Goal: Task Accomplishment & Management: Use online tool/utility

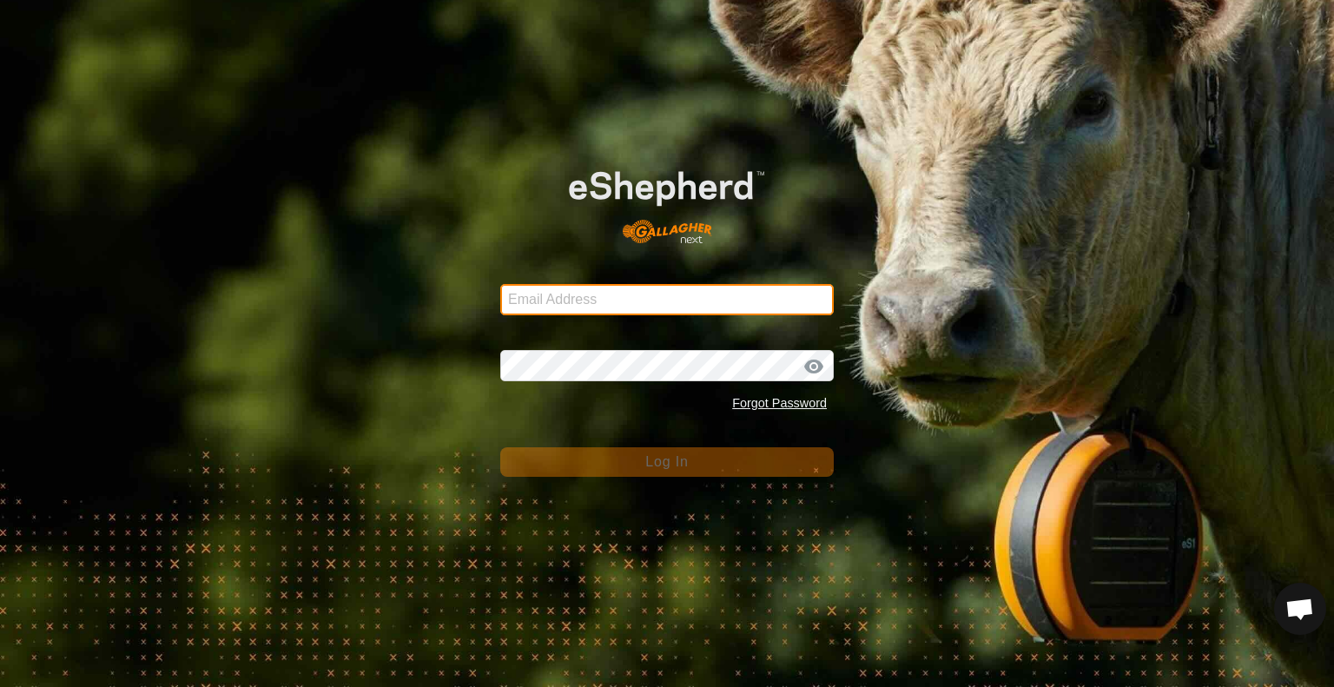
click at [643, 309] on input "Email Address" at bounding box center [667, 299] width 334 height 31
type input "[EMAIL_ADDRESS][DOMAIN_NAME]"
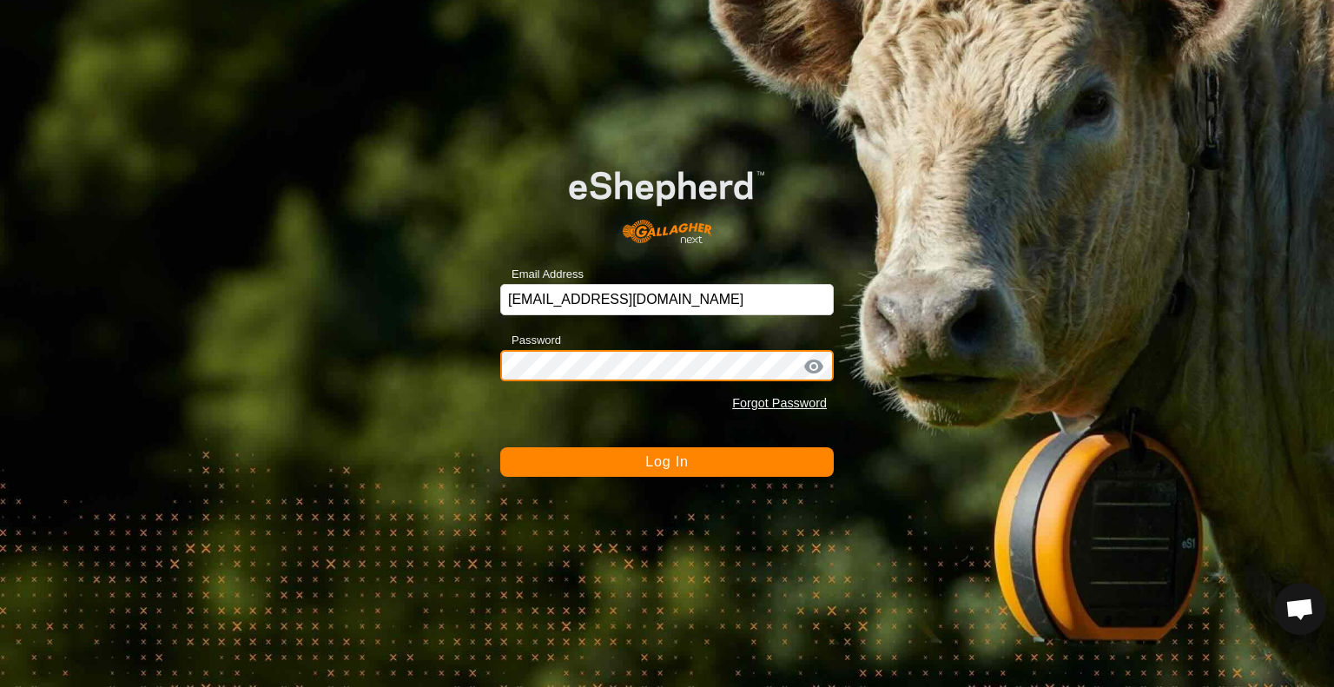
click at [500, 447] on button "Log In" at bounding box center [667, 462] width 334 height 30
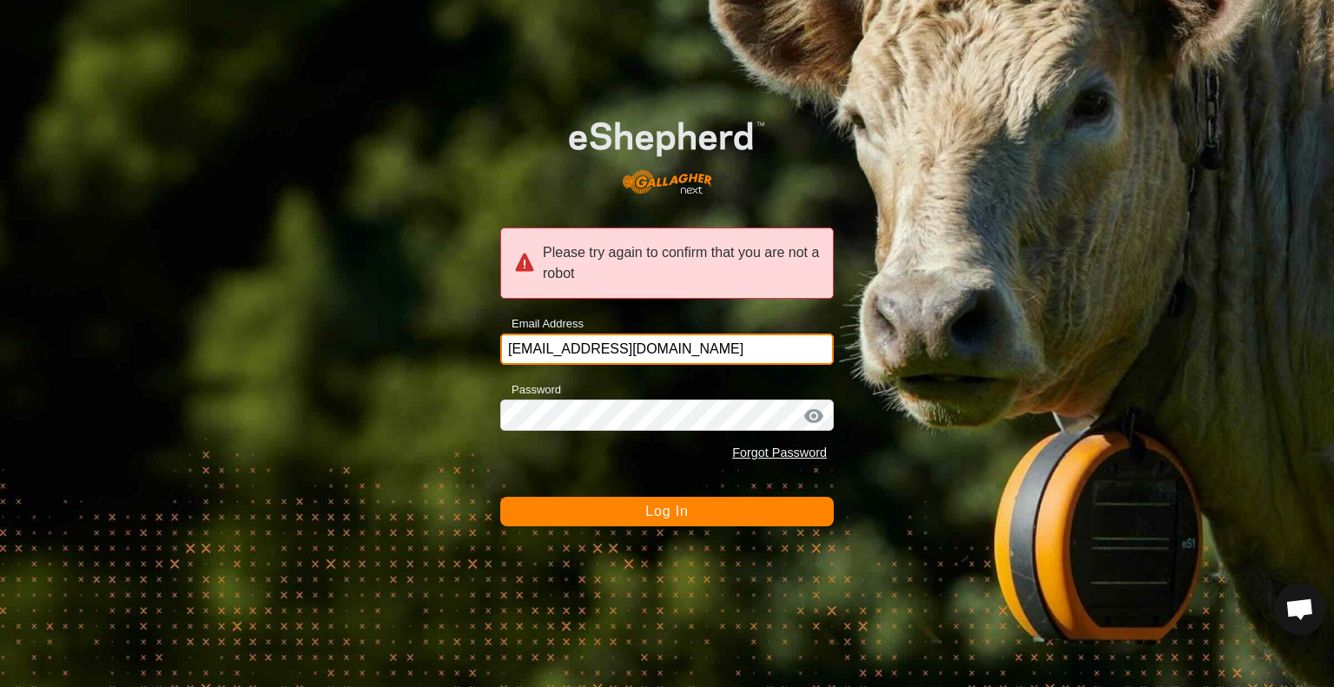
drag, startPoint x: 643, startPoint y: 314, endPoint x: 636, endPoint y: 354, distance: 39.7
click at [636, 354] on input "[EMAIL_ADDRESS][DOMAIN_NAME]" at bounding box center [667, 349] width 334 height 31
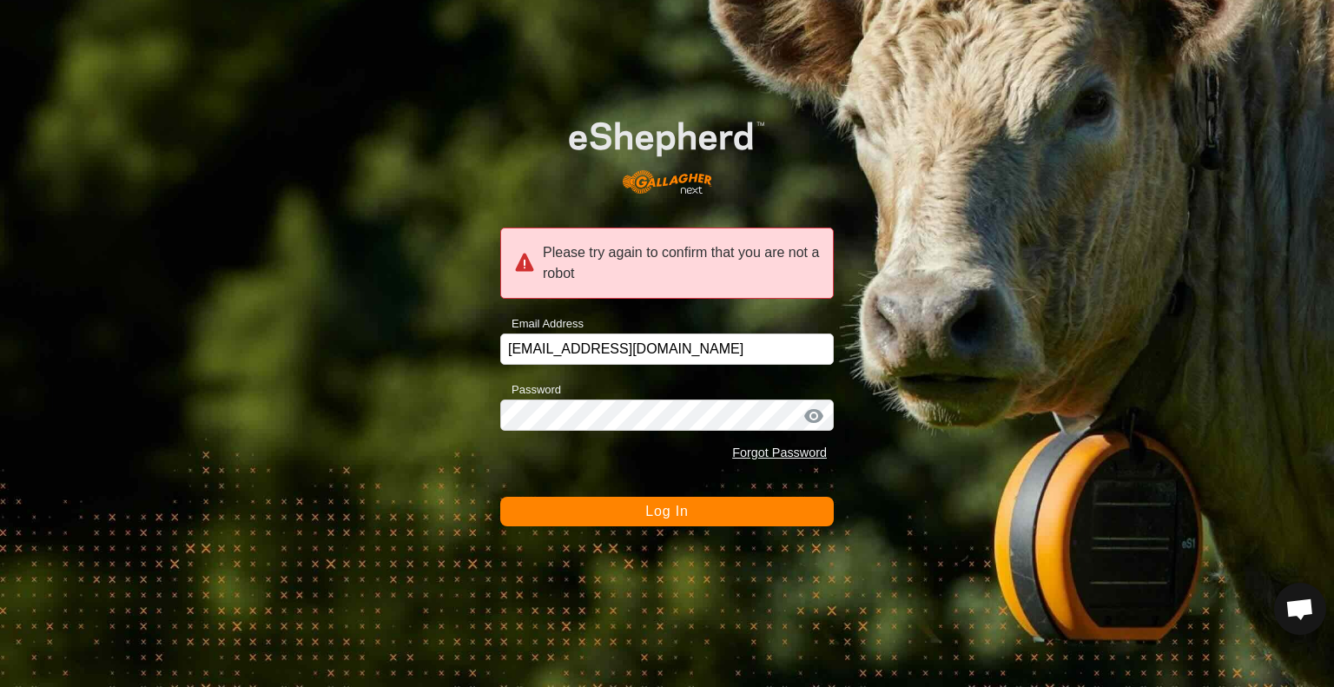
click at [580, 506] on button "Log In" at bounding box center [667, 512] width 334 height 30
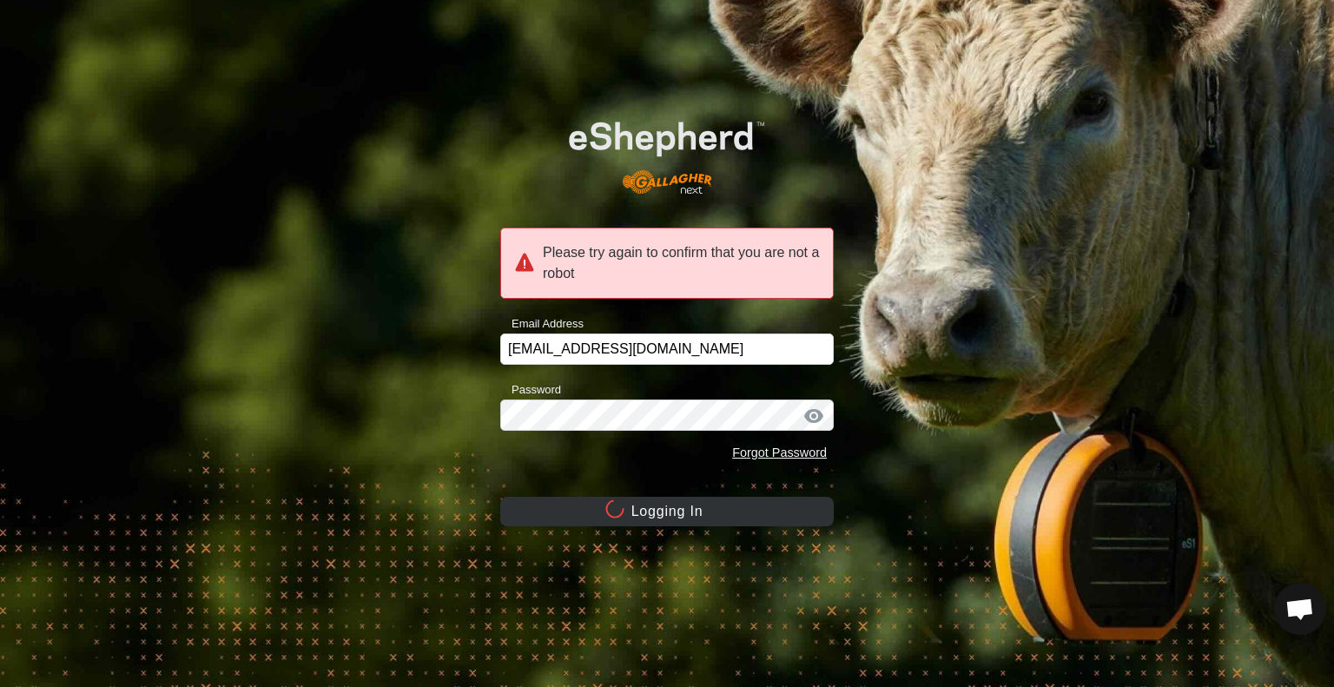
click at [580, 506] on button "Logging In" at bounding box center [667, 512] width 334 height 30
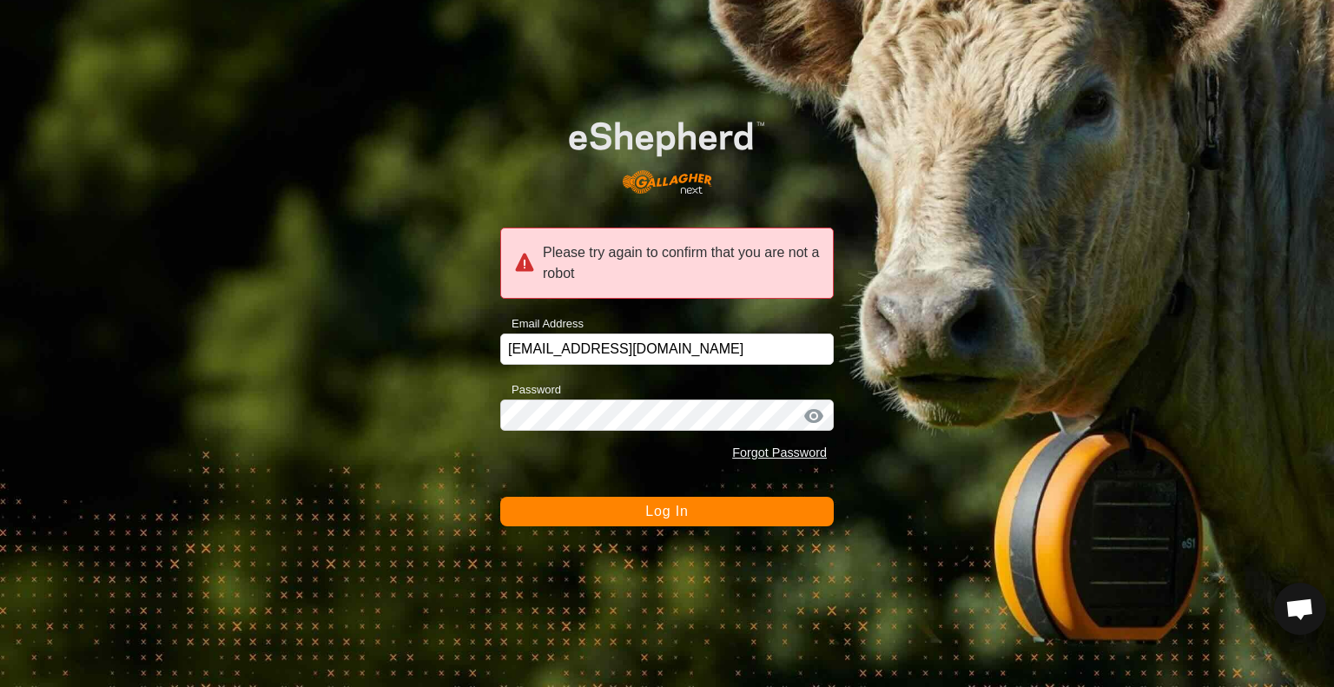
click at [604, 518] on button "Log In" at bounding box center [667, 512] width 334 height 30
click at [594, 520] on button "Log In" at bounding box center [667, 512] width 334 height 30
click at [813, 420] on div at bounding box center [814, 415] width 26 height 17
click at [617, 516] on button "Log In" at bounding box center [667, 512] width 334 height 30
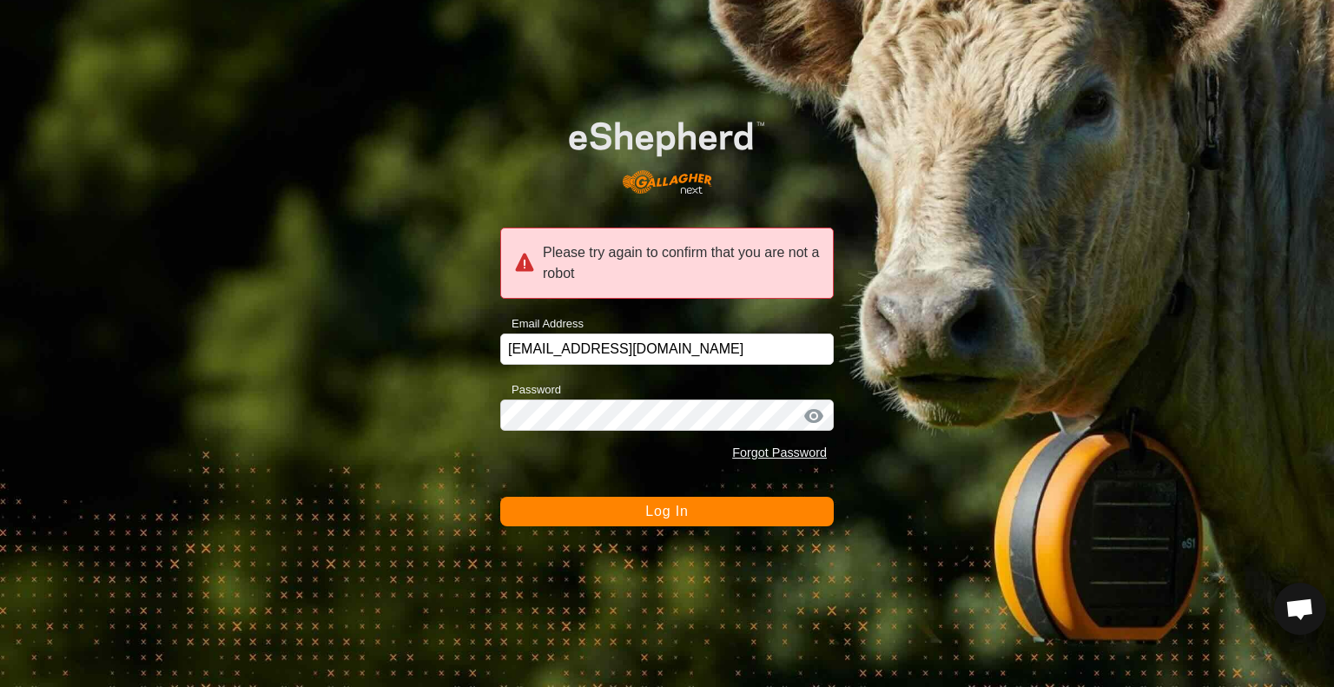
click at [617, 514] on button "Log In" at bounding box center [667, 512] width 334 height 30
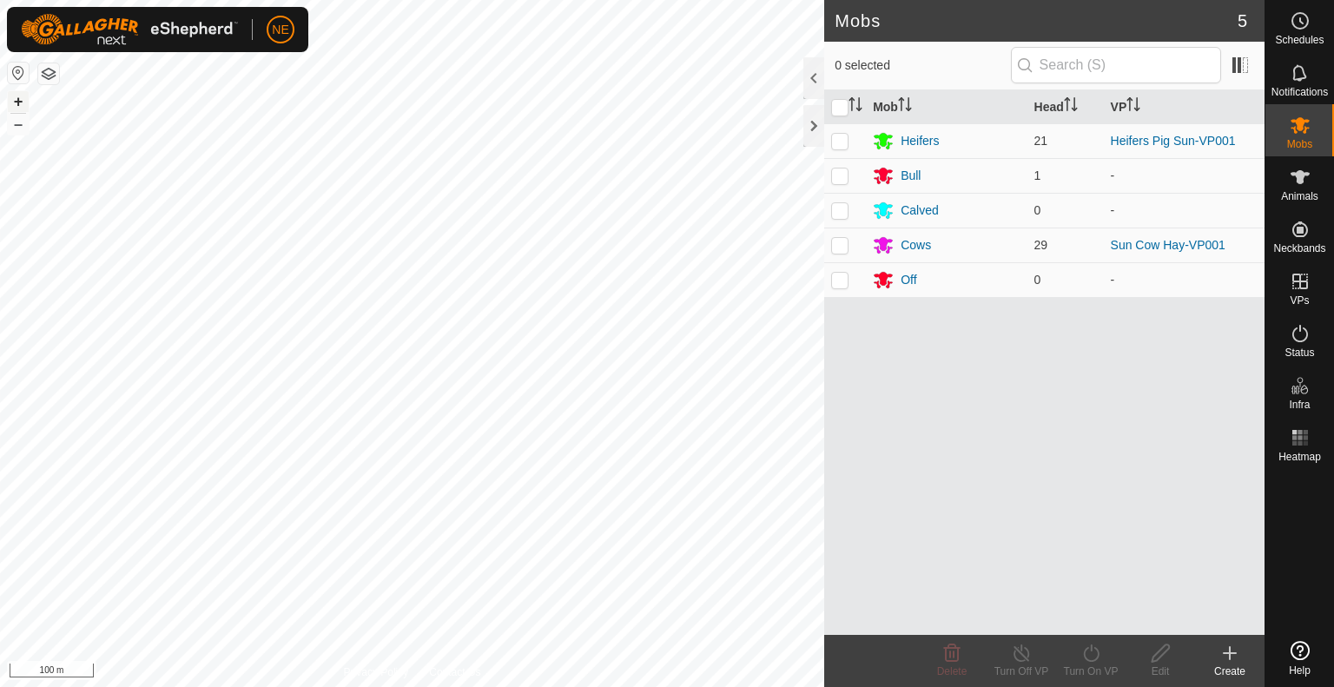
click at [19, 100] on button "+" at bounding box center [18, 101] width 21 height 21
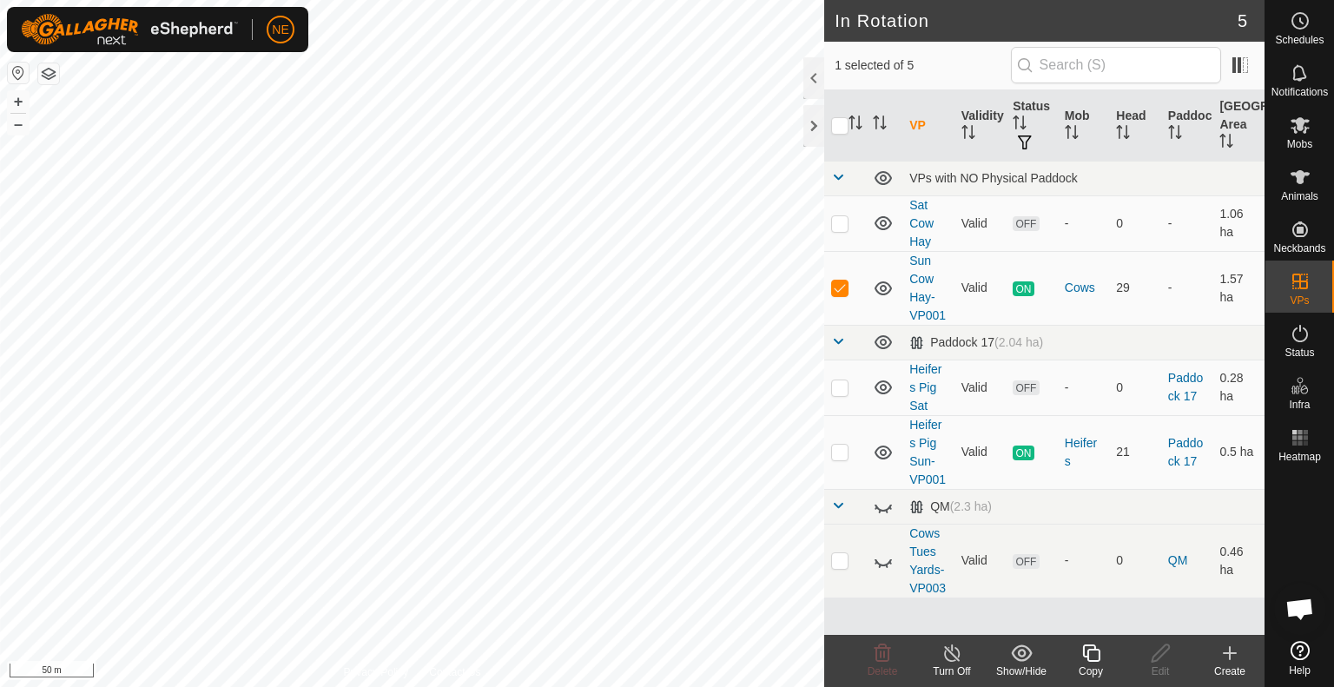
click at [1095, 663] on icon at bounding box center [1092, 653] width 22 height 21
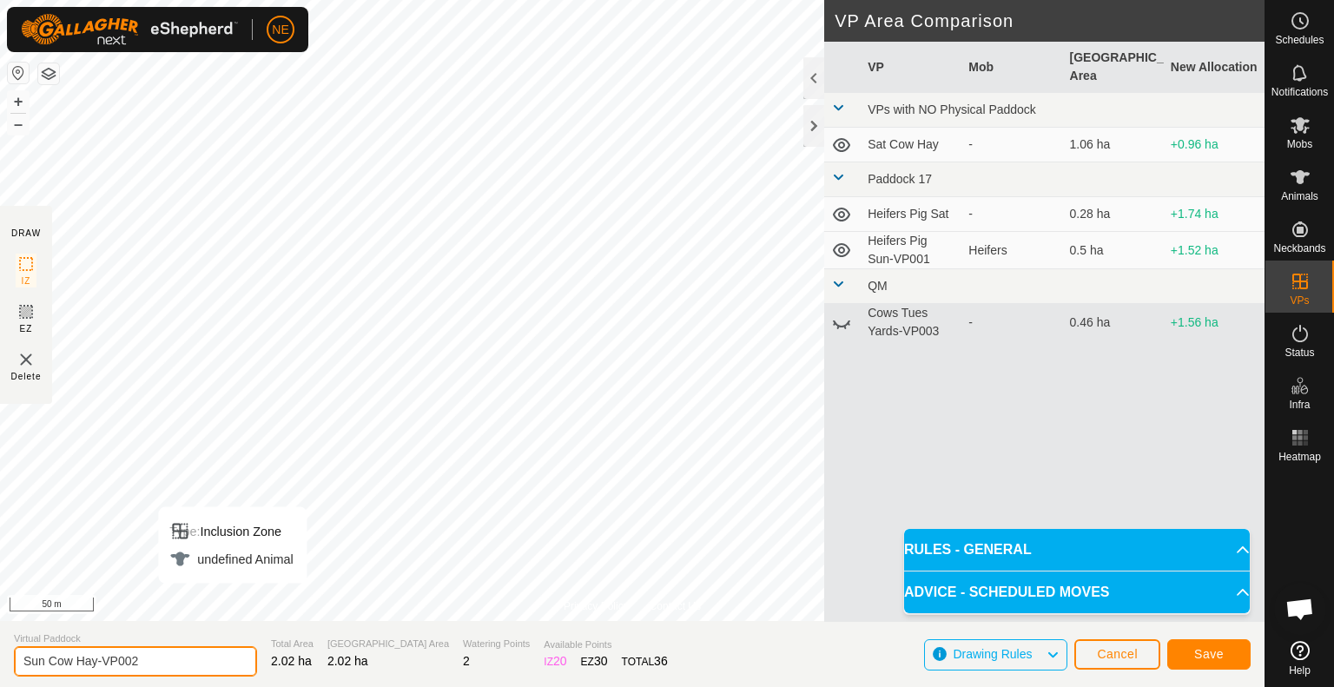
click at [44, 664] on input "Sun Cow Hay-VP002" at bounding box center [135, 661] width 243 height 30
type input "Mon Cow Hay-VP002"
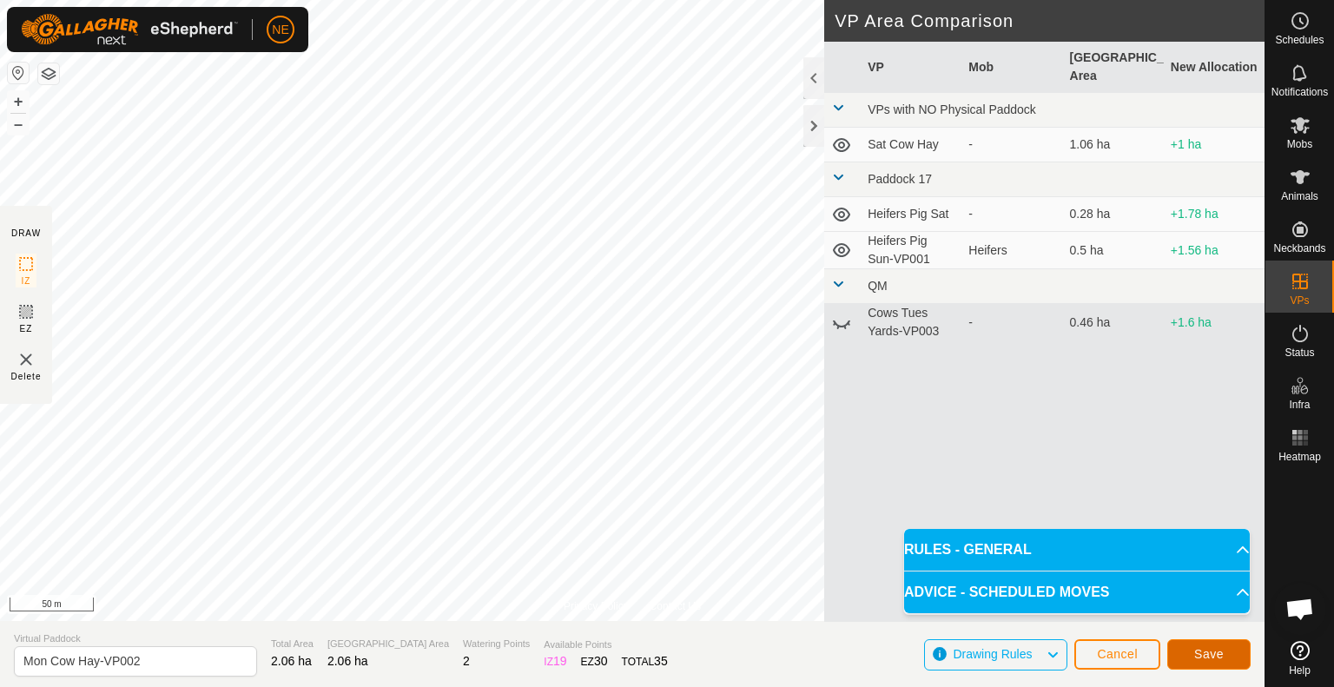
click at [1232, 649] on button "Save" at bounding box center [1209, 654] width 83 height 30
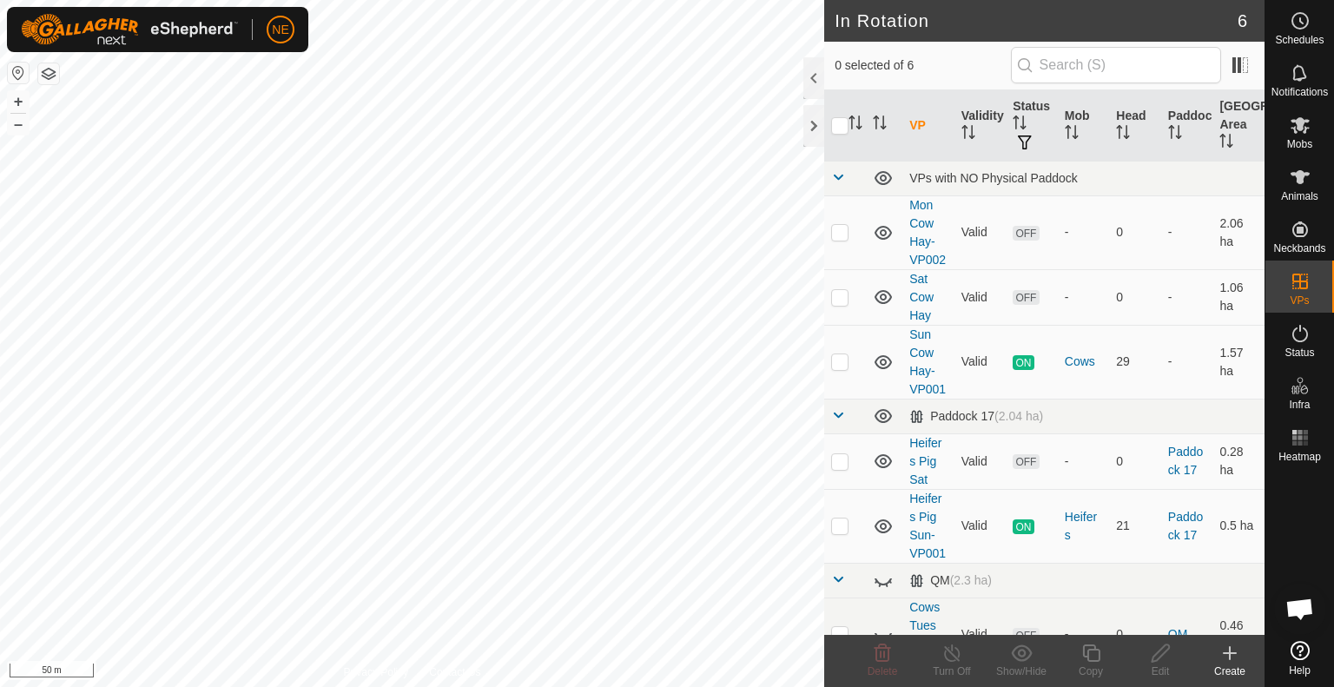
checkbox input "true"
click at [16, 97] on button "+" at bounding box center [18, 101] width 21 height 21
click at [1077, 658] on copy-svg-icon at bounding box center [1090, 653] width 69 height 21
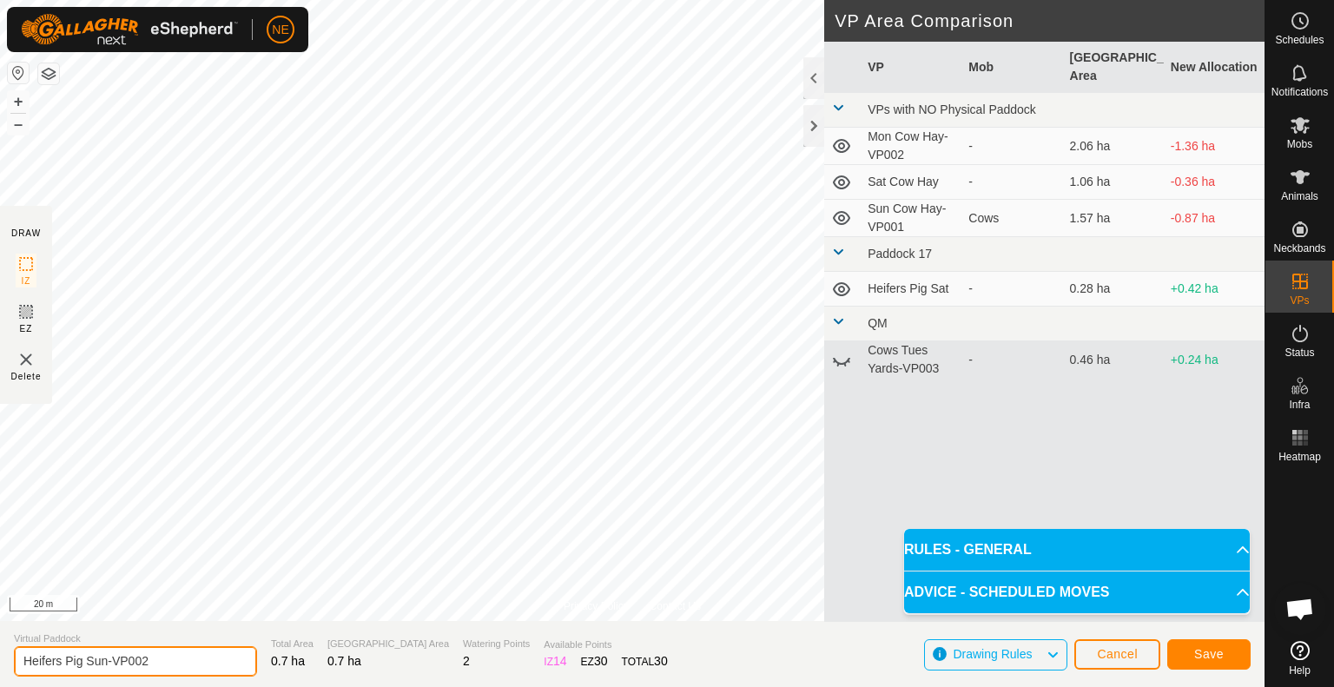
click at [105, 662] on input "Heifers Pig Sun-VP002" at bounding box center [135, 661] width 243 height 30
type input "Heifers Pig Mon-VP002"
click at [1197, 653] on span "Save" at bounding box center [1209, 654] width 30 height 14
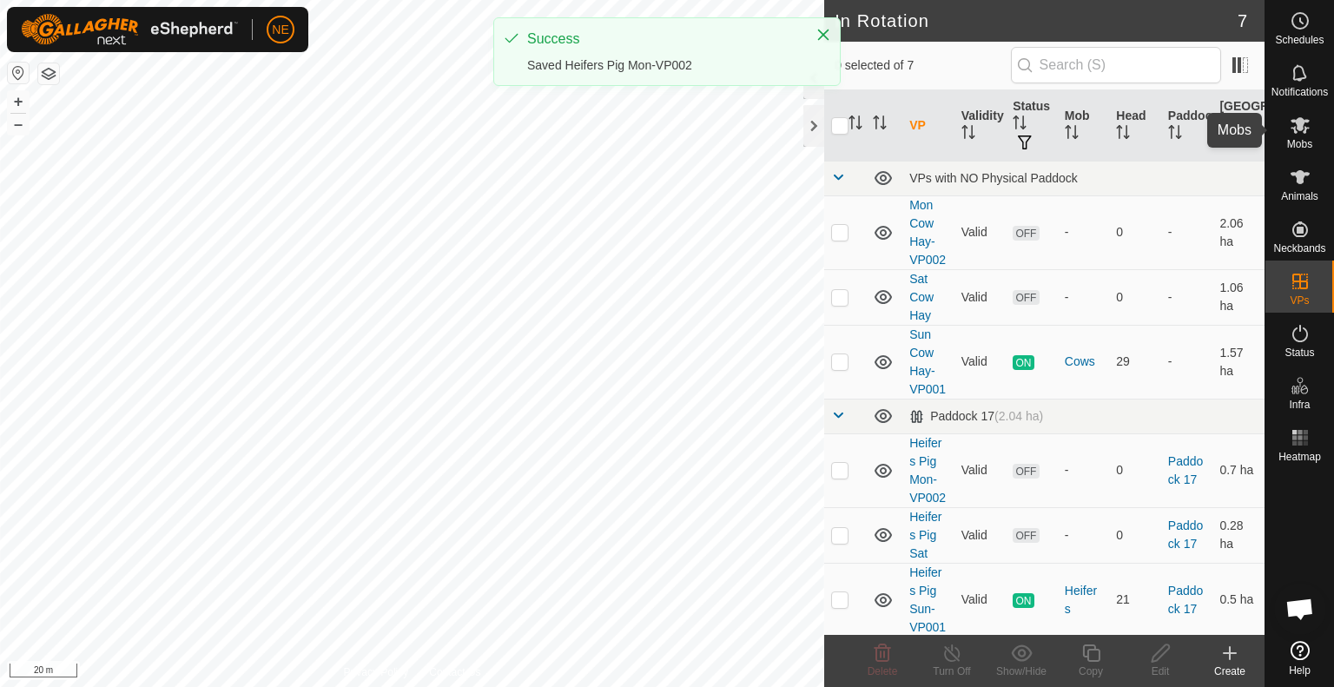
click at [1293, 145] on span "Mobs" at bounding box center [1299, 144] width 25 height 10
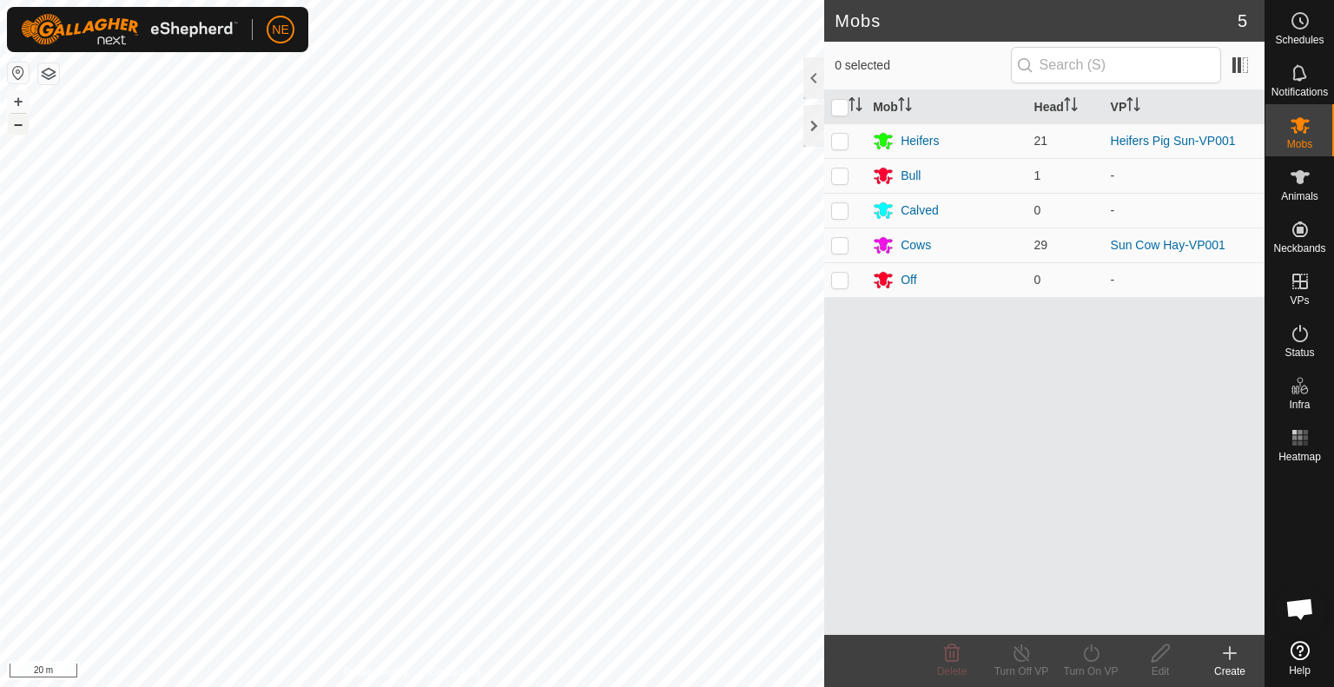
click at [10, 127] on button "–" at bounding box center [18, 124] width 21 height 21
click at [843, 245] on p-checkbox at bounding box center [839, 245] width 17 height 14
checkbox input "true"
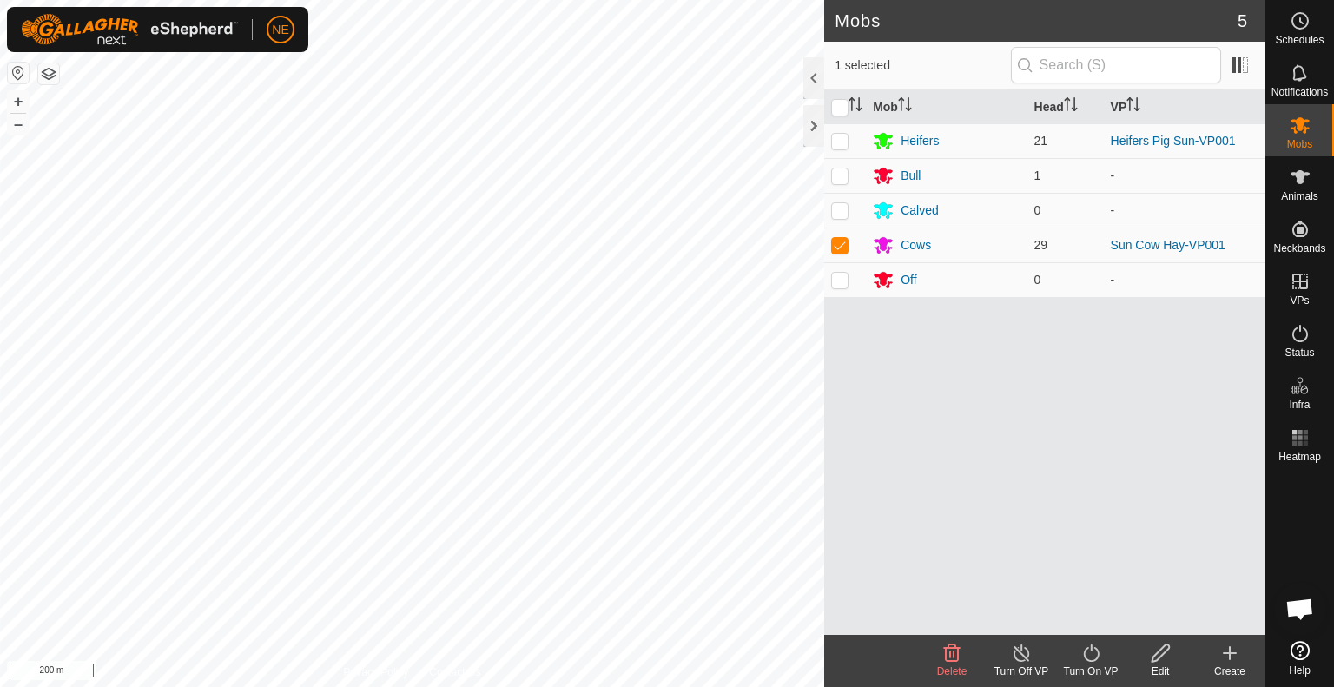
click at [1070, 659] on turn-on-svg-icon at bounding box center [1090, 653] width 69 height 21
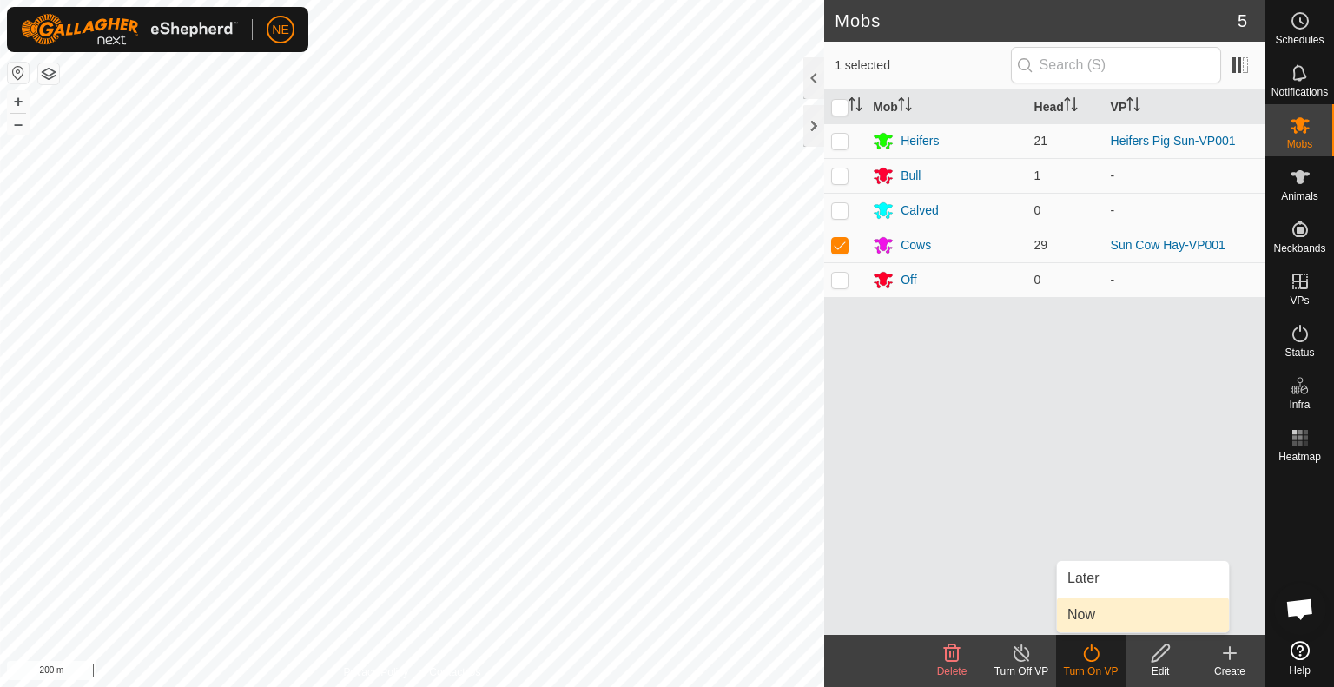
click at [1084, 622] on link "Now" at bounding box center [1143, 615] width 172 height 35
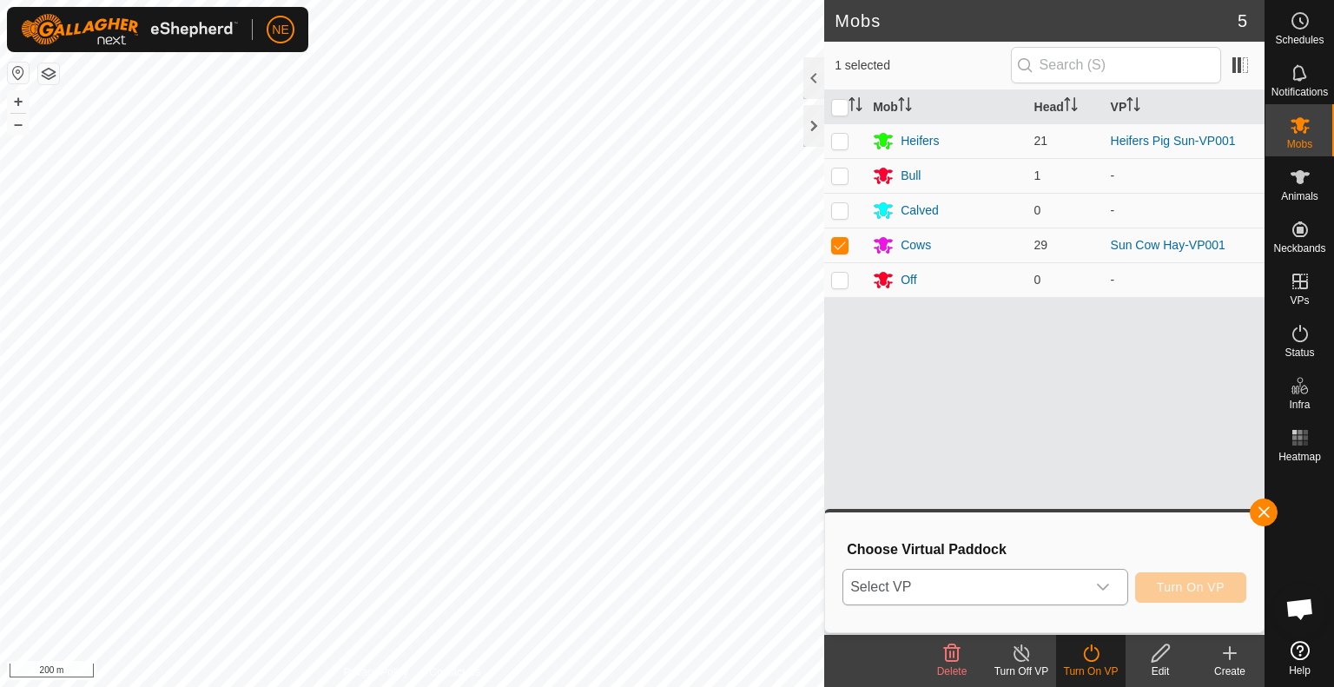
click at [1111, 583] on div "dropdown trigger" at bounding box center [1103, 587] width 35 height 35
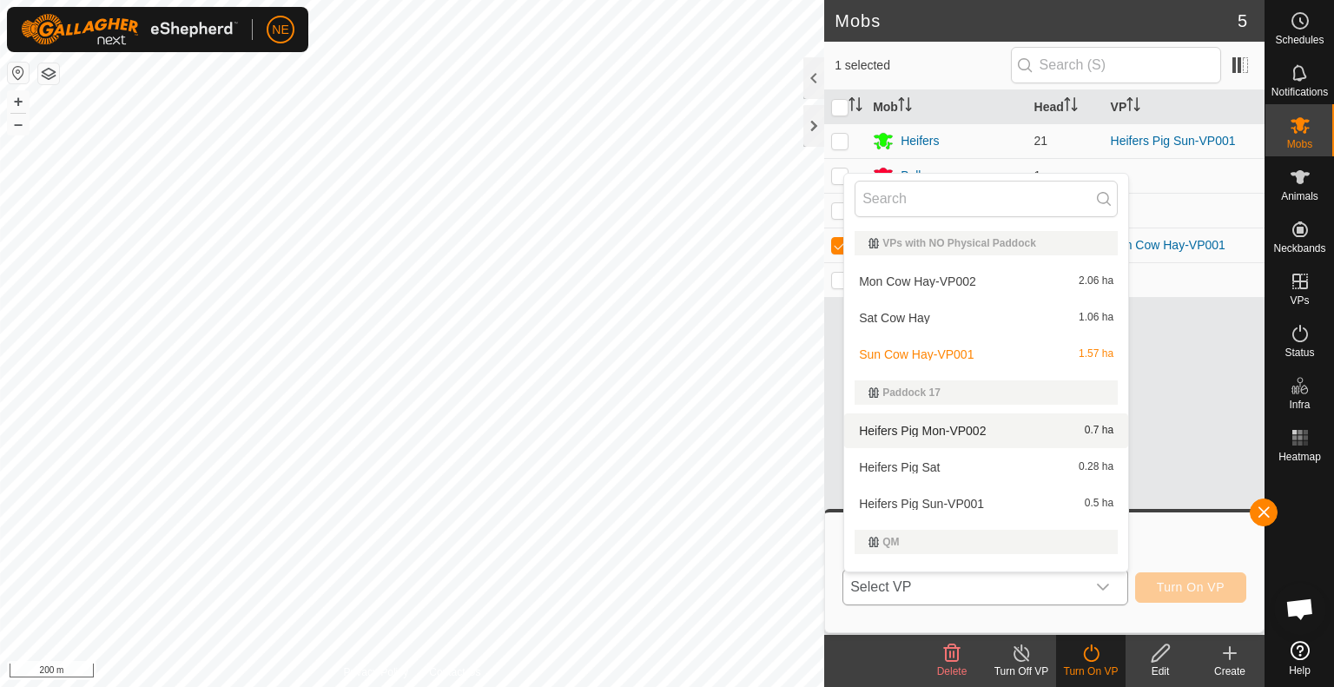
scroll to position [26, 0]
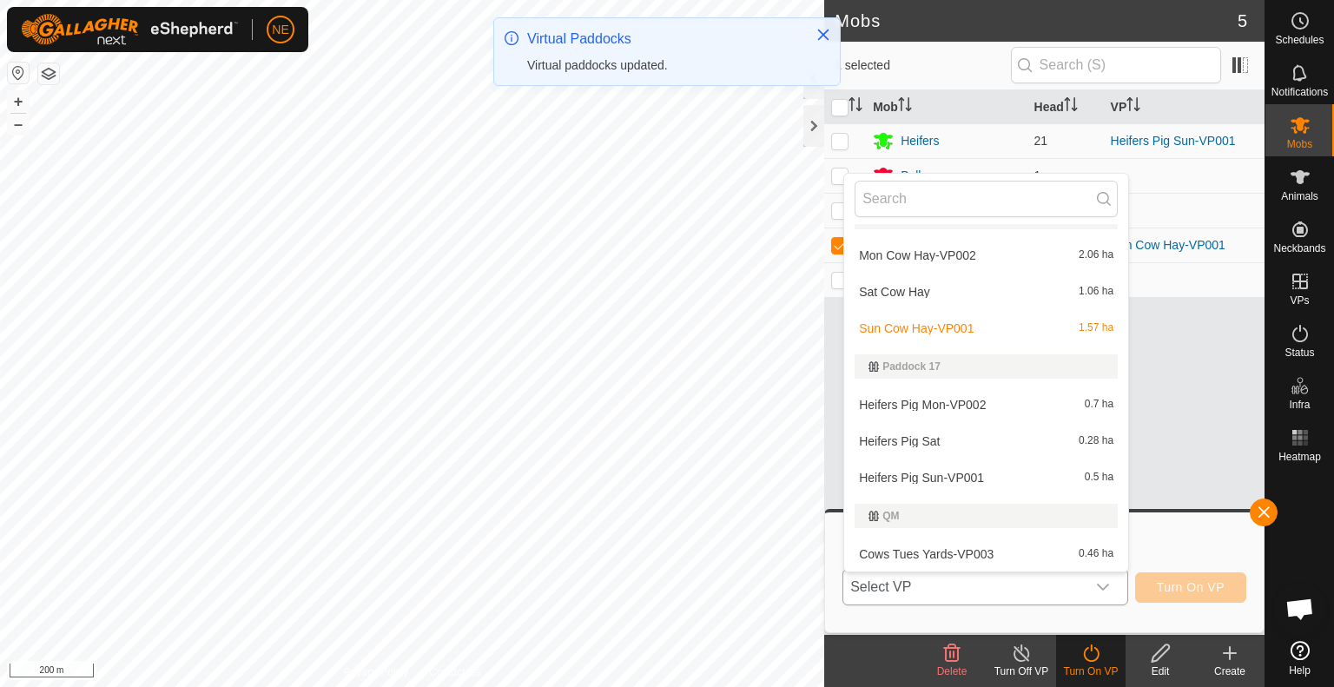
click at [951, 251] on li "Mon Cow Hay-VP002 2.06 ha" at bounding box center [986, 255] width 284 height 35
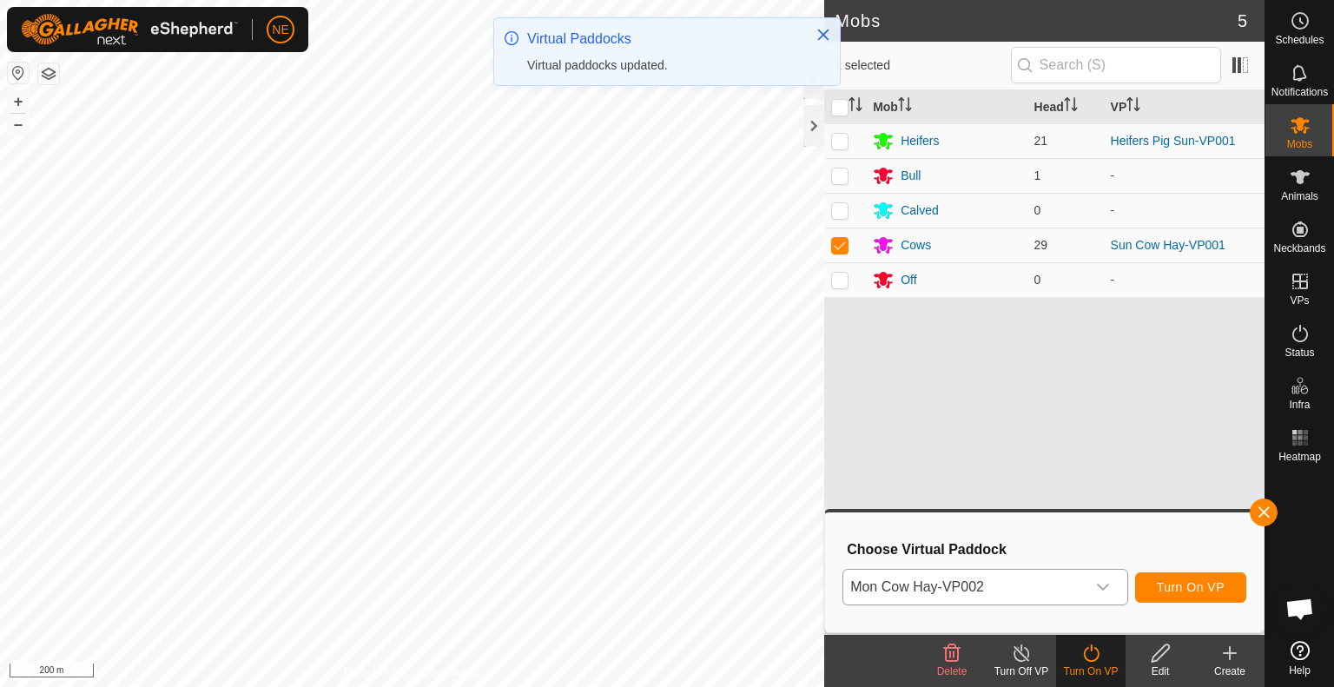
drag, startPoint x: 951, startPoint y: 251, endPoint x: 1261, endPoint y: 635, distance: 493.6
click at [1187, 599] on button "Turn On VP" at bounding box center [1190, 587] width 111 height 30
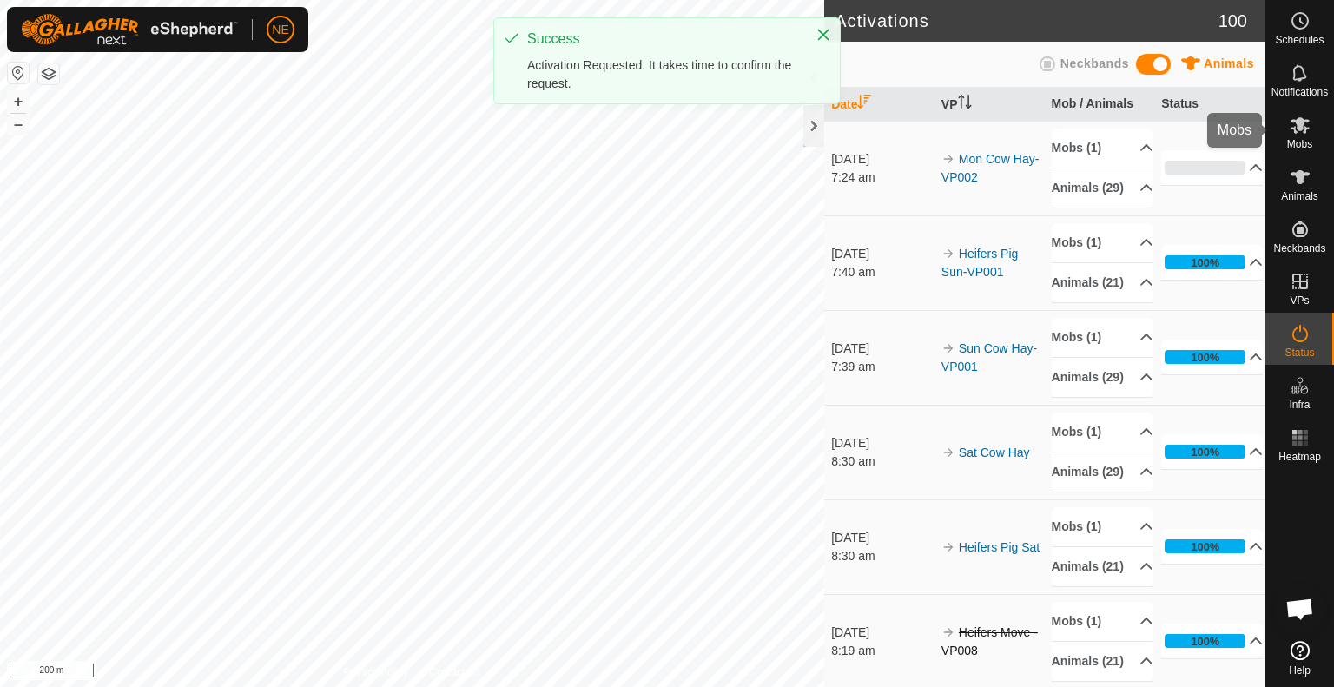
click at [1307, 137] on es-mob-svg-icon at bounding box center [1300, 125] width 31 height 28
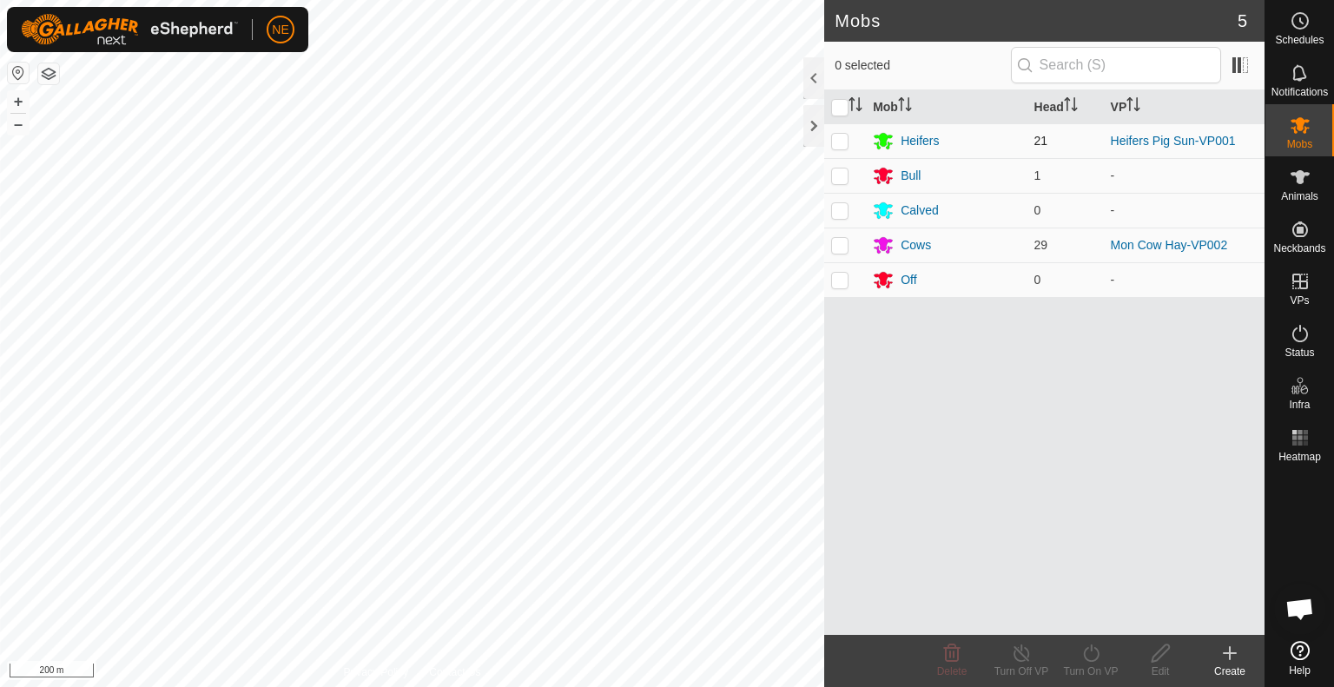
click at [844, 142] on p-checkbox at bounding box center [839, 141] width 17 height 14
click at [834, 136] on p-checkbox at bounding box center [839, 141] width 17 height 14
checkbox input "true"
click at [1098, 639] on div "Turn On VP" at bounding box center [1090, 661] width 69 height 52
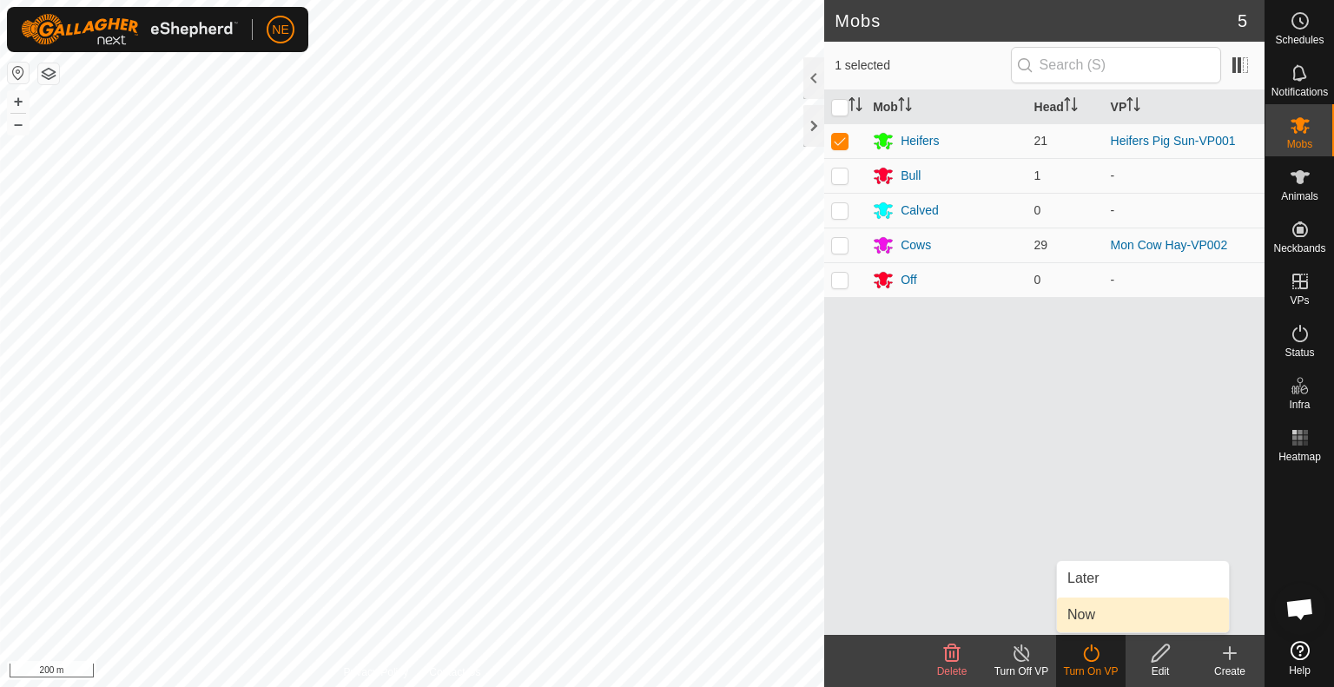
click at [1092, 622] on link "Now" at bounding box center [1143, 615] width 172 height 35
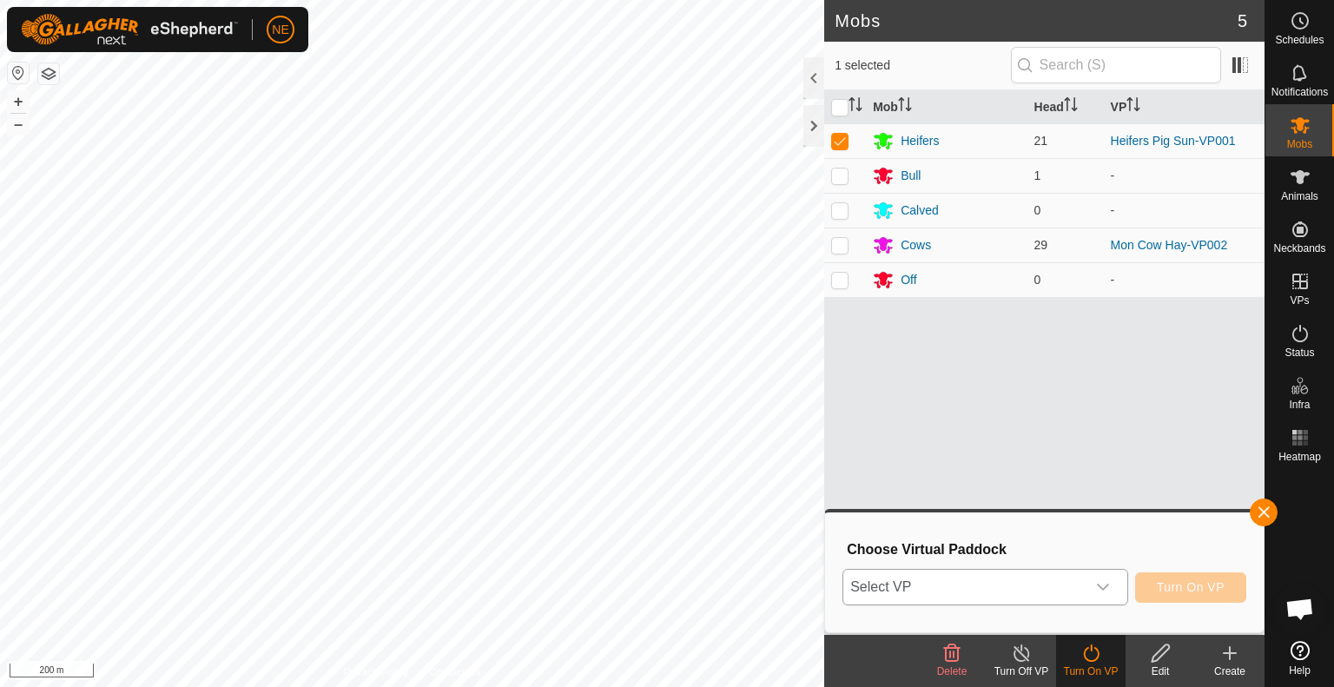
click at [1106, 593] on icon "dropdown trigger" at bounding box center [1103, 587] width 14 height 14
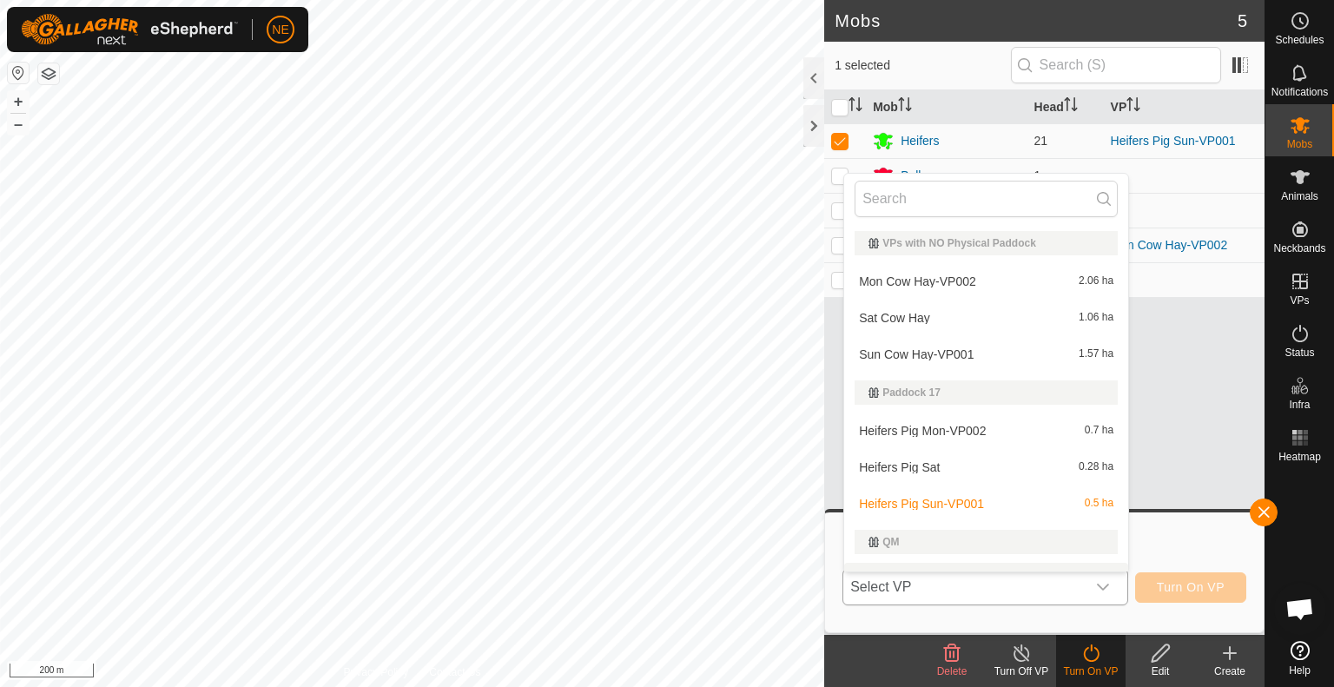
scroll to position [26, 0]
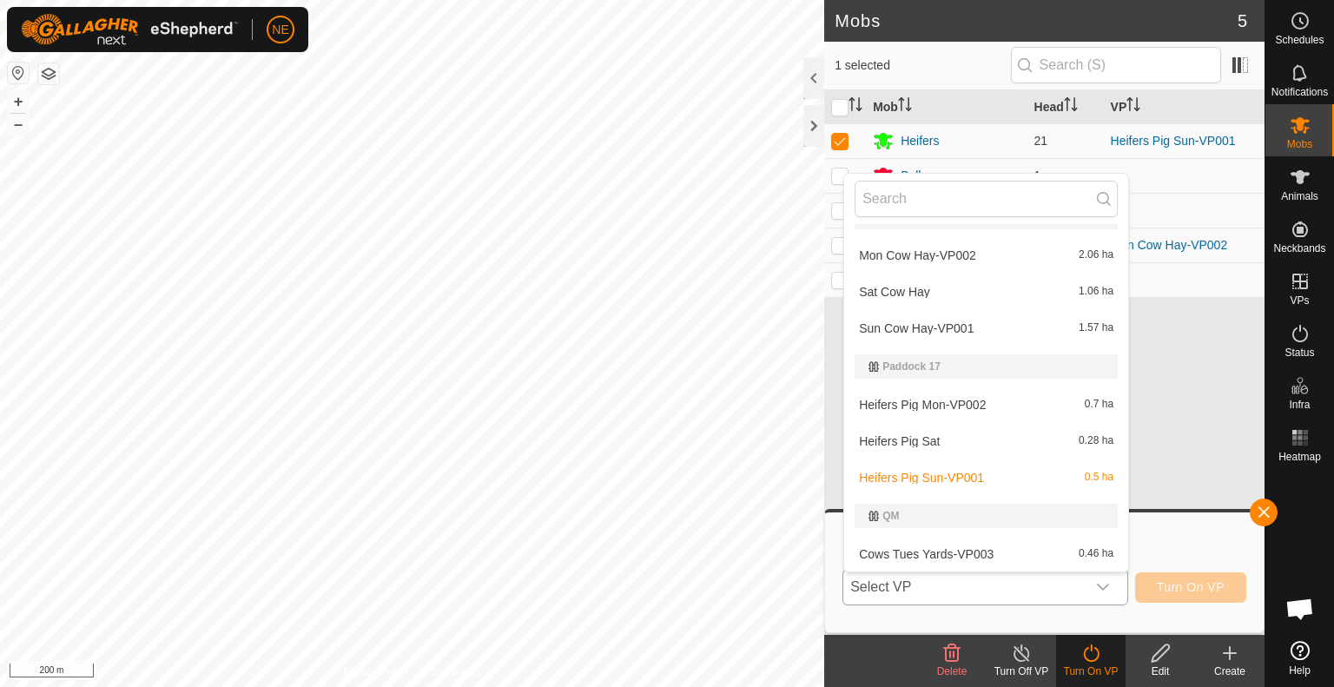
click at [927, 409] on li "Heifers Pig Mon-VP002 0.7 ha" at bounding box center [986, 404] width 284 height 35
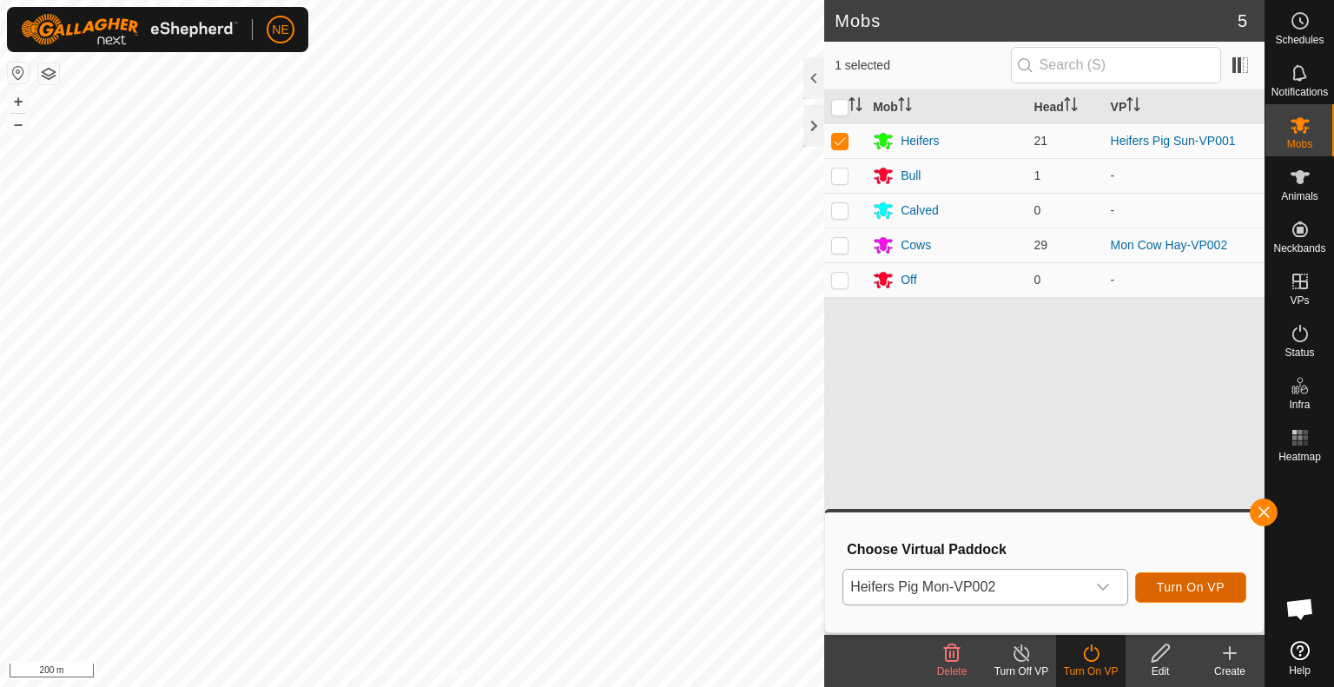
click at [1185, 593] on span "Turn On VP" at bounding box center [1191, 587] width 68 height 14
